Goal: Task Accomplishment & Management: Manage account settings

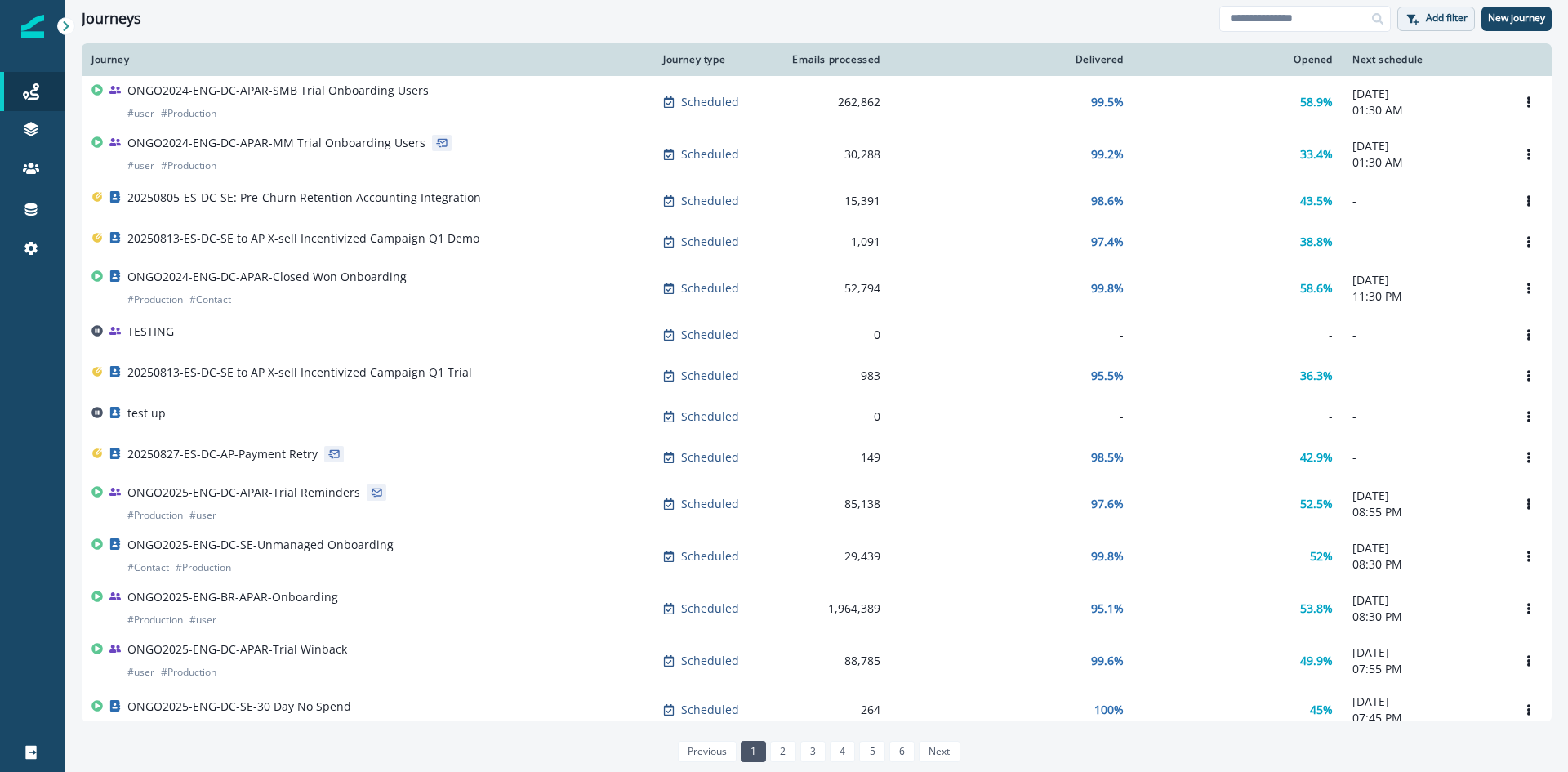
click at [1419, 26] on button "Add filter" at bounding box center [1436, 18] width 78 height 25
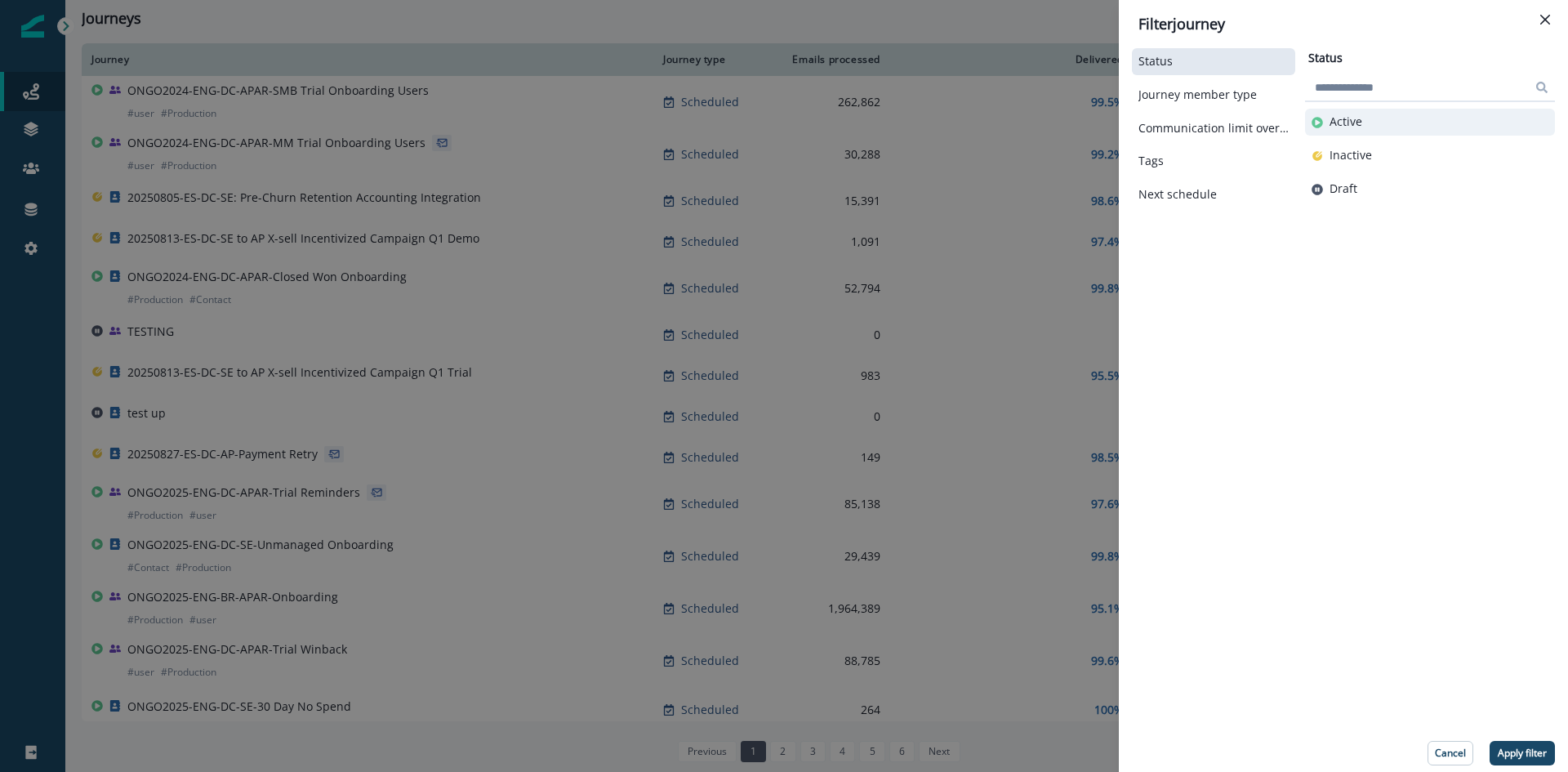
click at [1333, 122] on p "Active" at bounding box center [1346, 121] width 33 height 14
click at [1525, 756] on p "Apply filter" at bounding box center [1522, 753] width 49 height 12
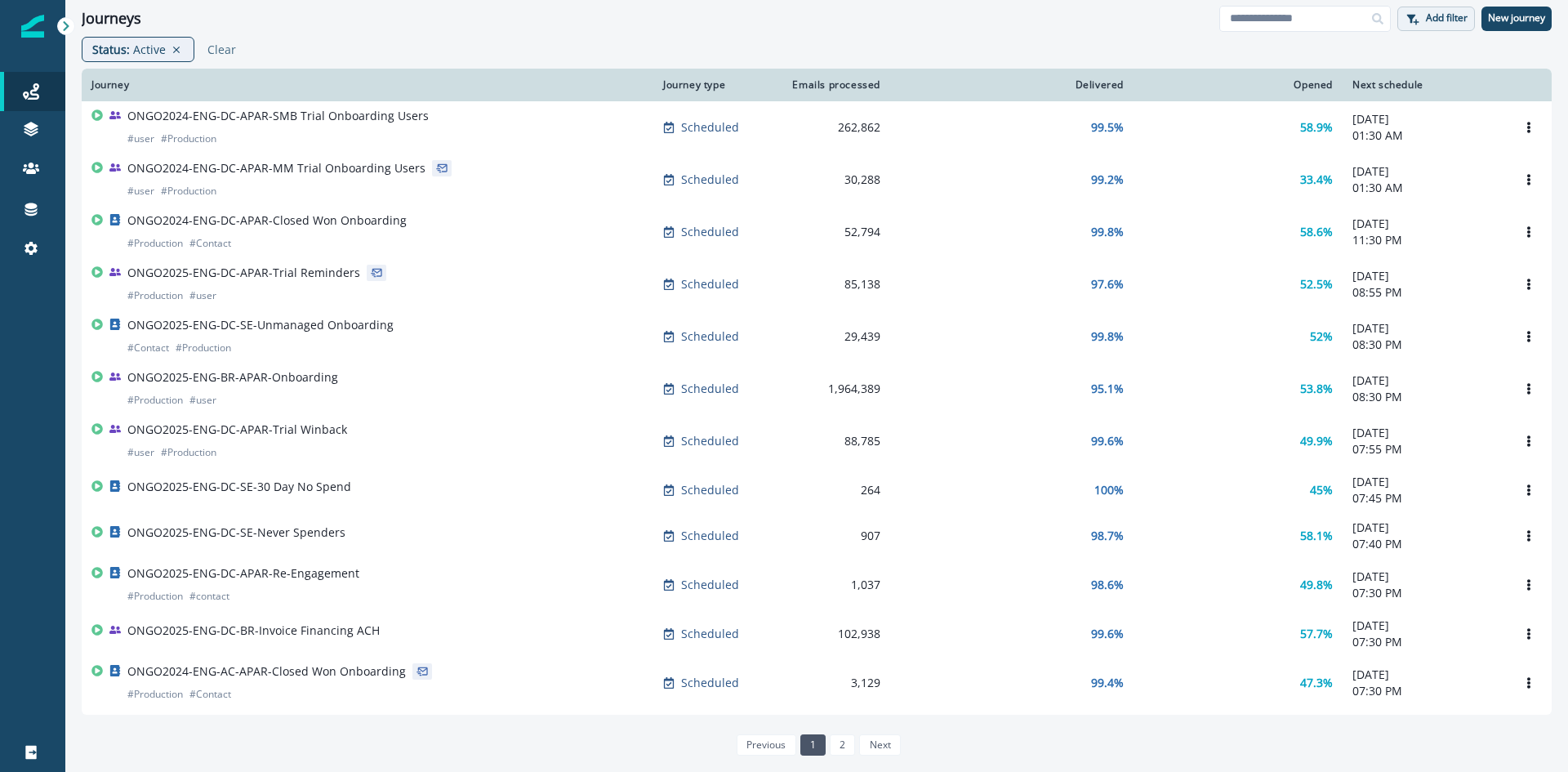
click at [1434, 17] on p "Add filter" at bounding box center [1447, 17] width 42 height 12
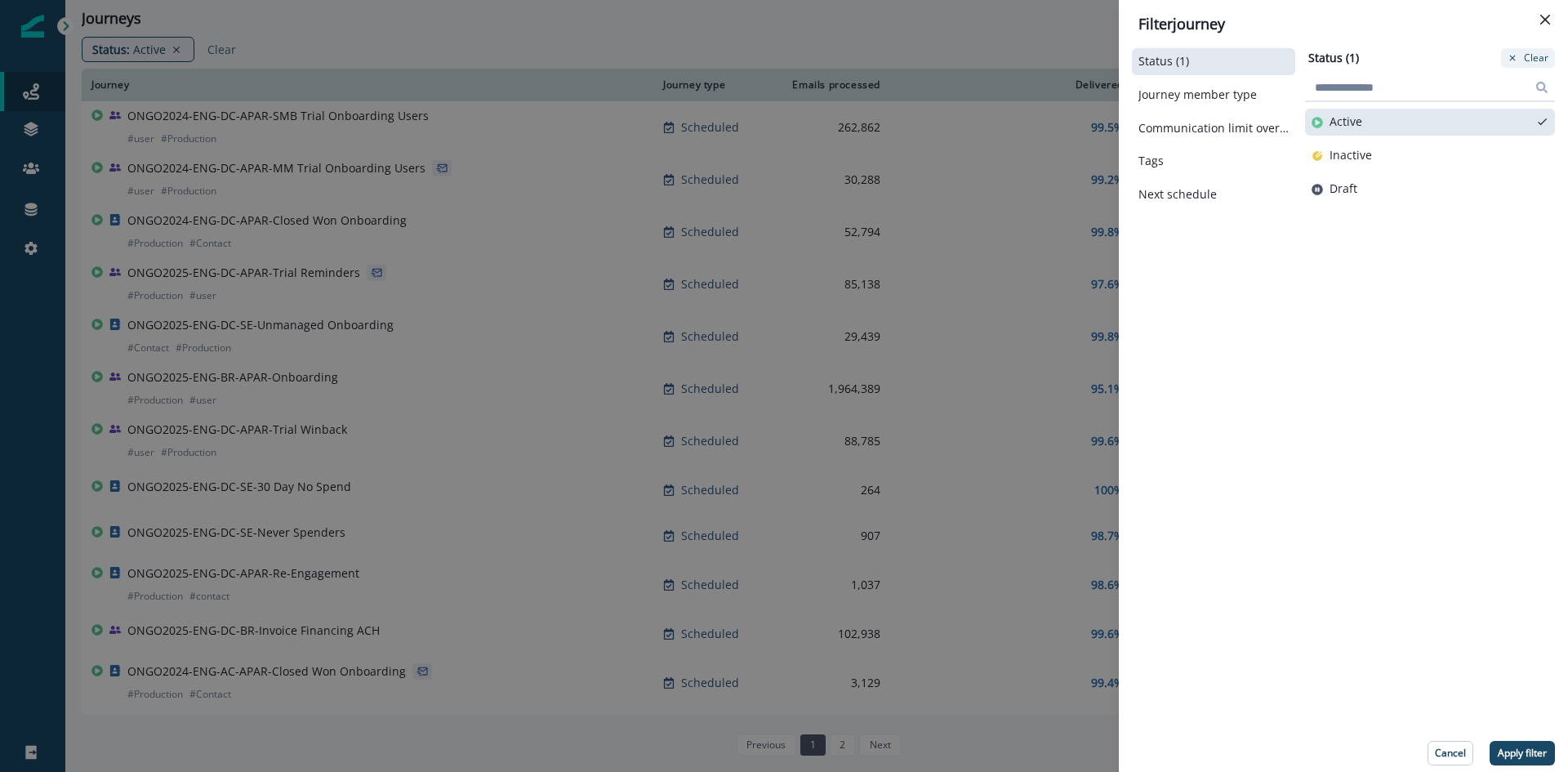
click at [1534, 58] on button "Clear" at bounding box center [1528, 57] width 54 height 19
click at [1552, 757] on button "Apply filter" at bounding box center [1522, 753] width 66 height 25
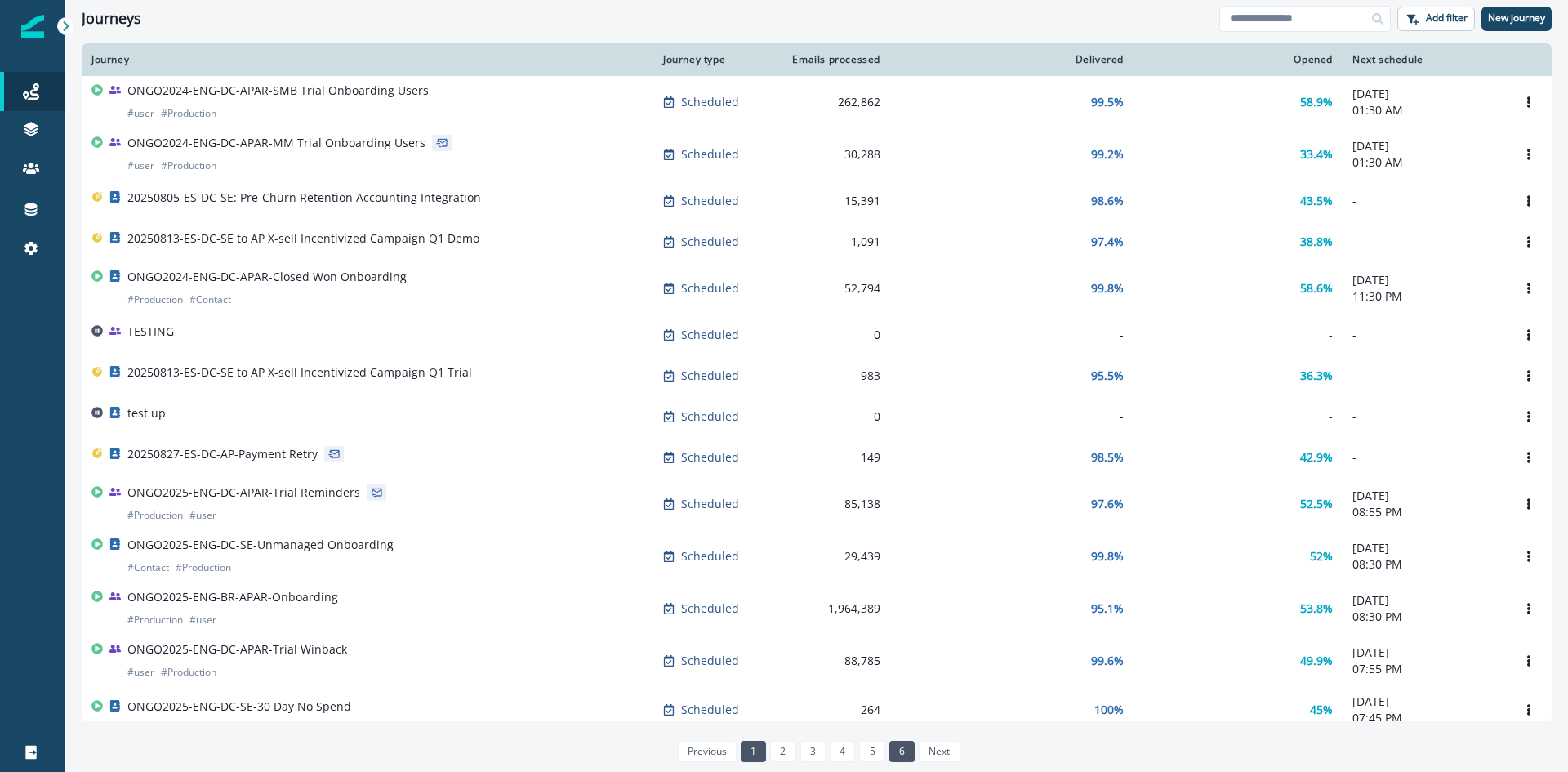
click at [900, 752] on link "6" at bounding box center [903, 751] width 26 height 21
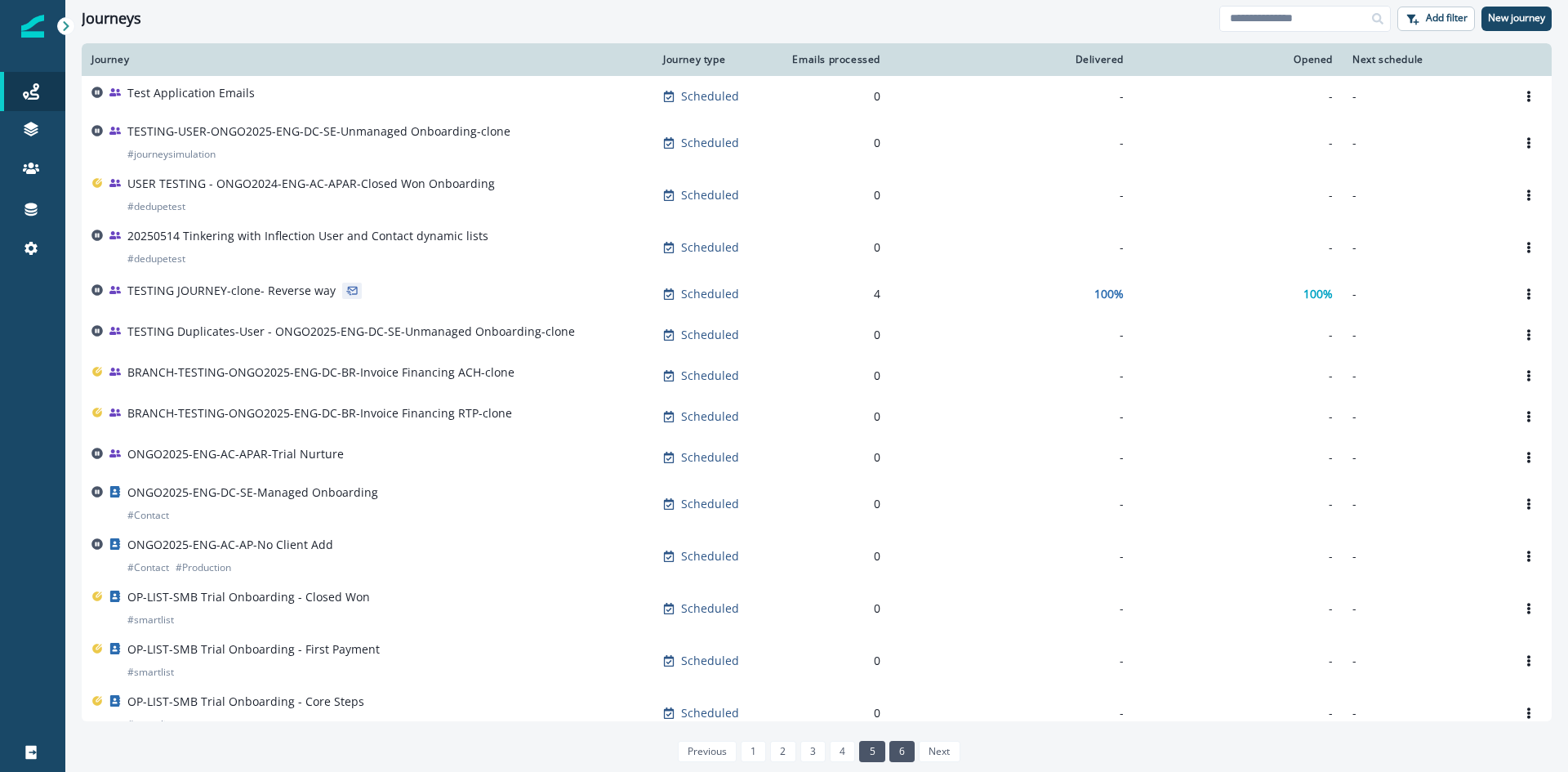
click at [865, 754] on link "5" at bounding box center [872, 751] width 26 height 21
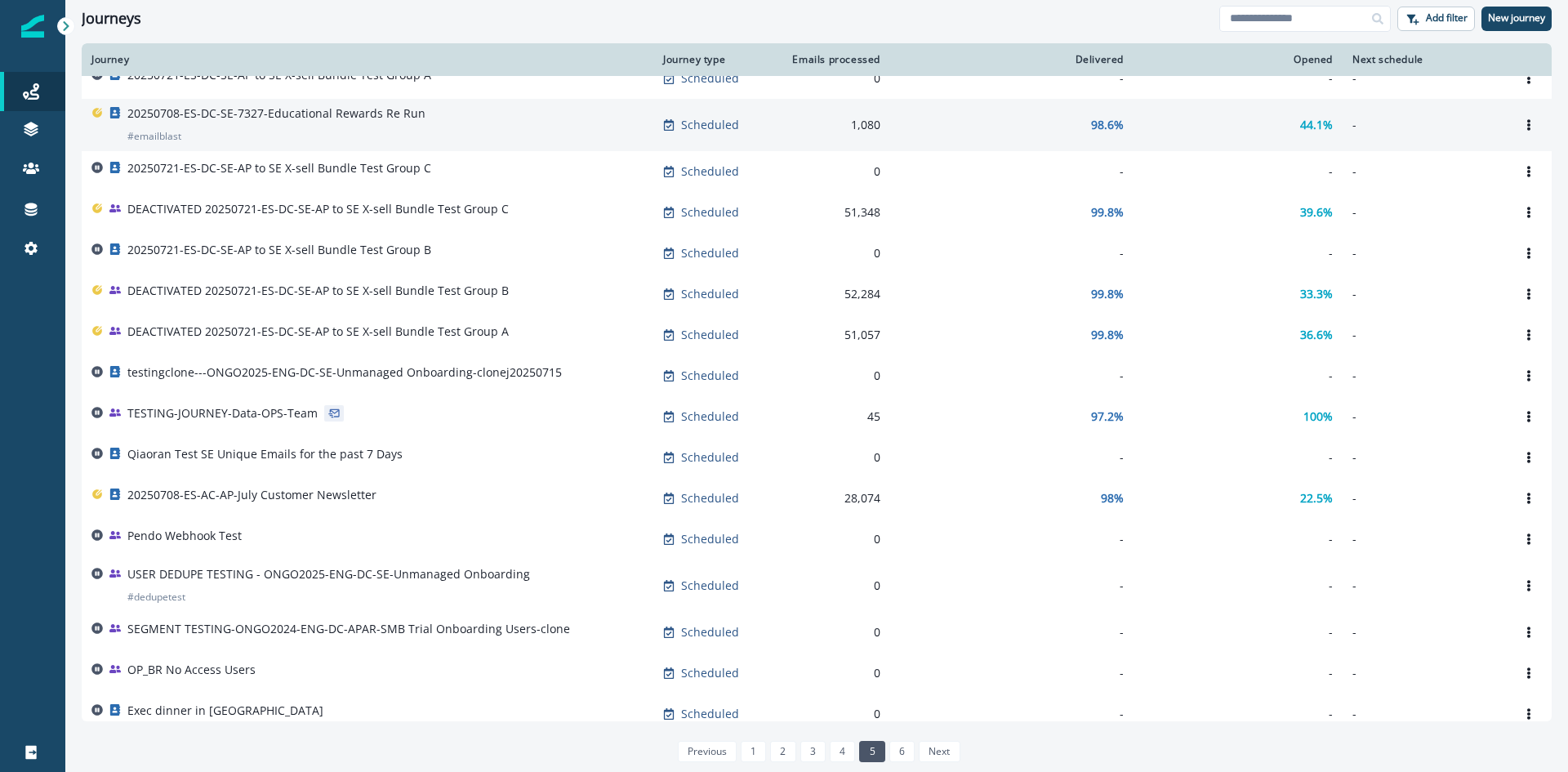
scroll to position [633, 0]
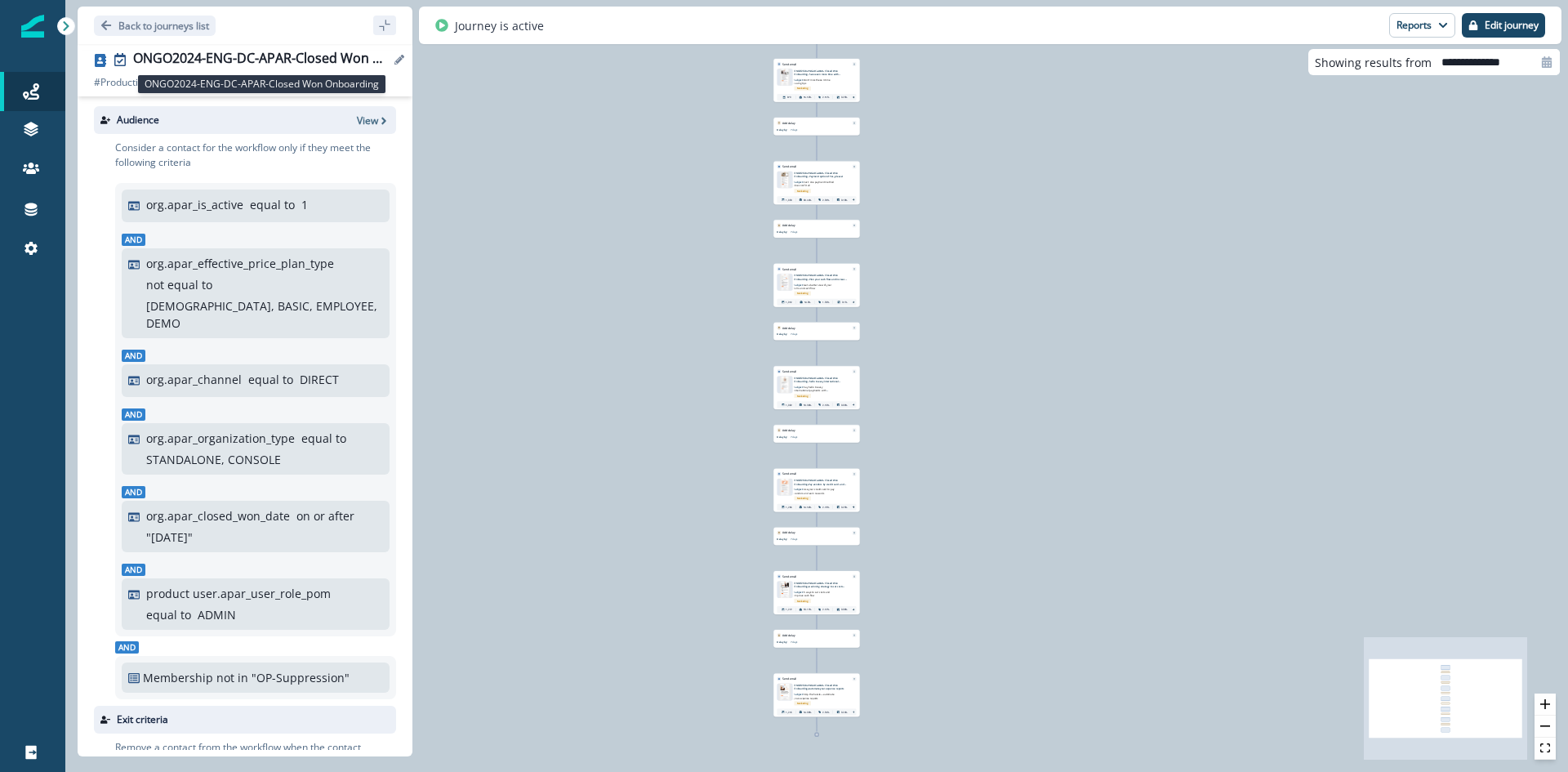
click at [284, 52] on div "ONGO2024-ENG-DC-APAR-Closed Won Onboarding" at bounding box center [261, 59] width 256 height 18
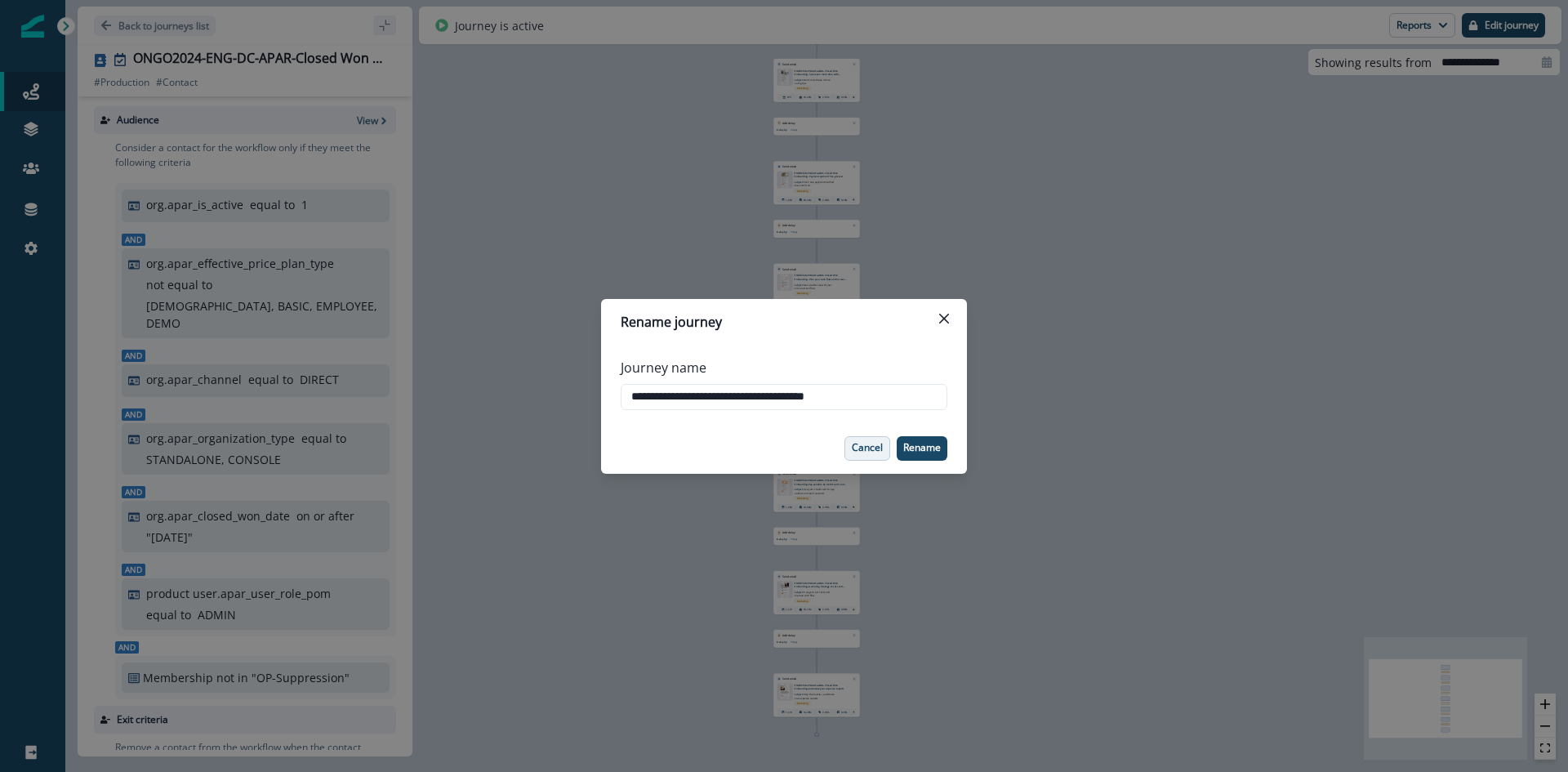
click at [867, 447] on p "Cancel" at bounding box center [867, 447] width 31 height 12
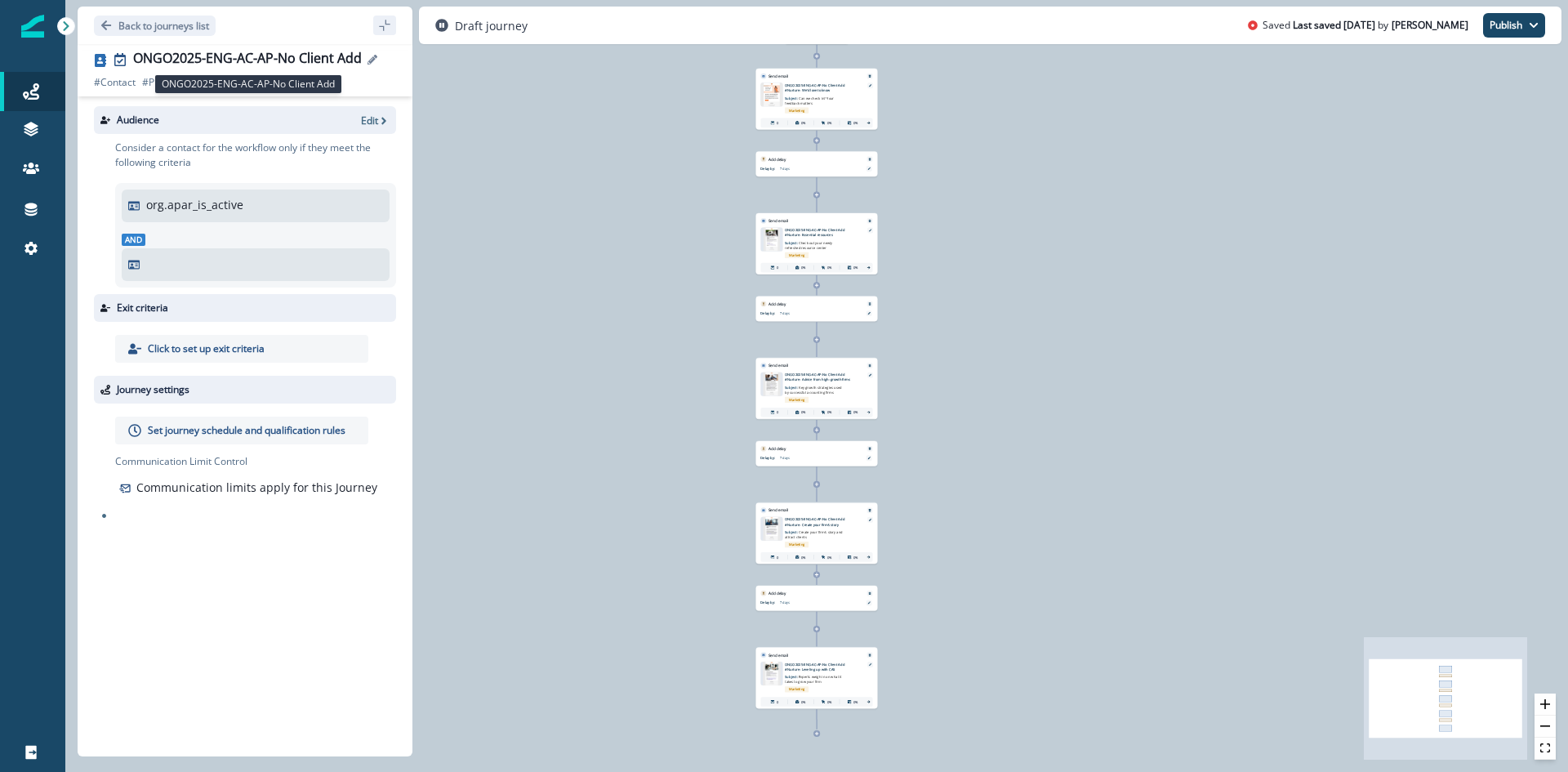
click at [330, 57] on div "ONGO2025-ENG-AC-AP-No Client Add" at bounding box center [247, 59] width 229 height 18
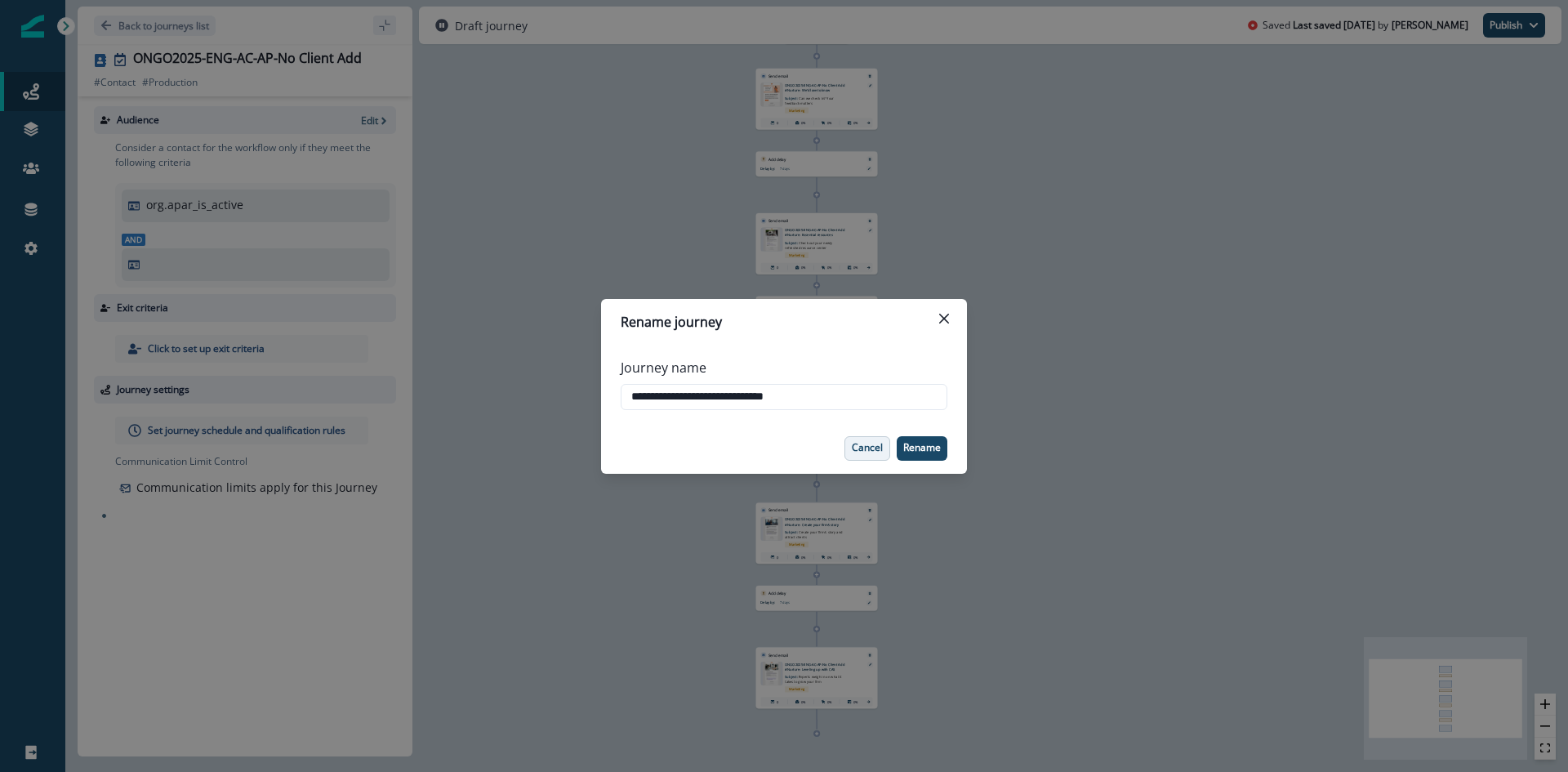
click at [862, 444] on p "Cancel" at bounding box center [867, 447] width 31 height 12
